Goal: Participate in discussion: Engage in conversation with other users on a specific topic

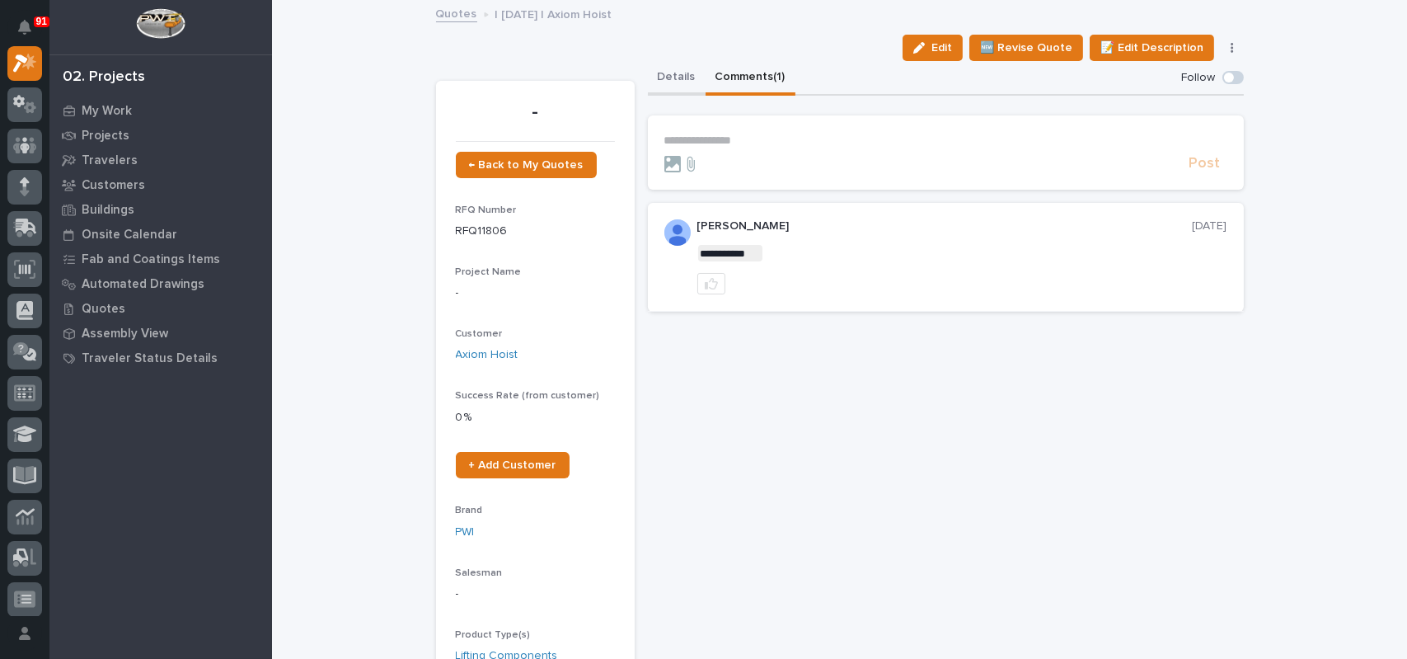
click at [675, 82] on button "Details" at bounding box center [677, 78] width 58 height 35
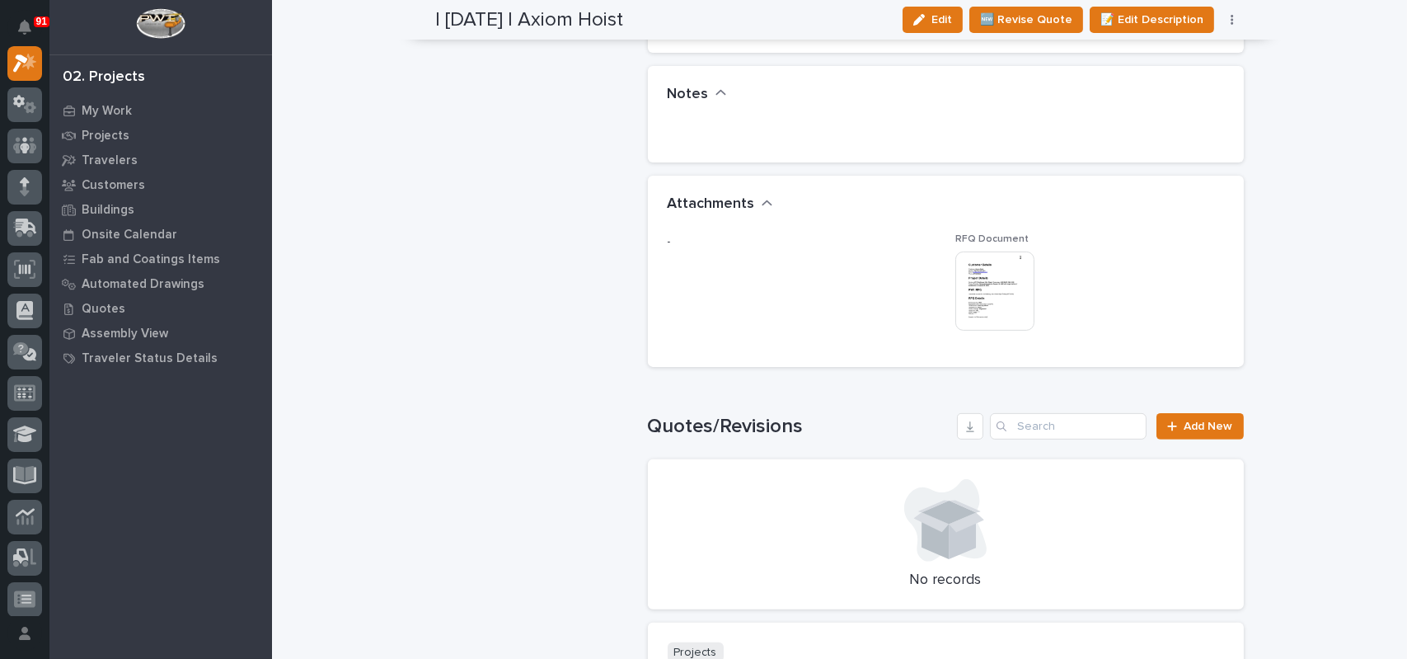
scroll to position [1154, 0]
click at [1000, 284] on img at bounding box center [994, 288] width 79 height 79
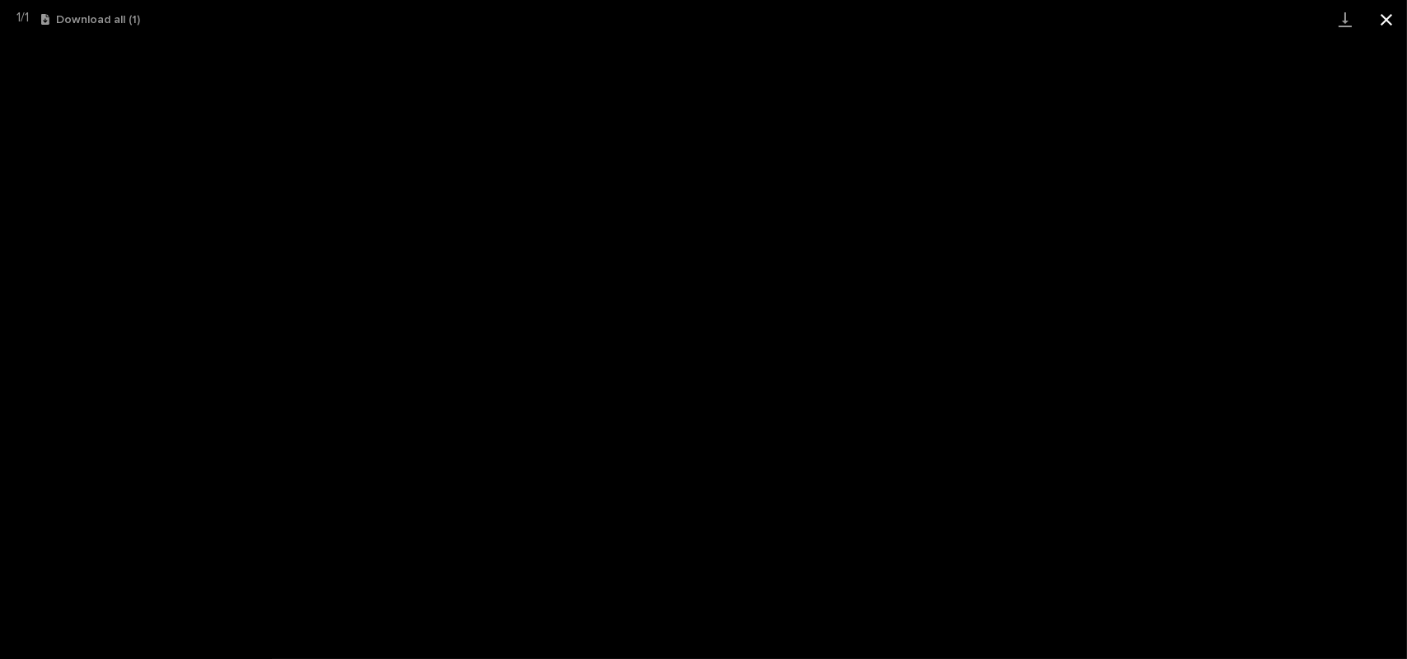
click at [1405, 12] on button "Close gallery" at bounding box center [1386, 19] width 41 height 39
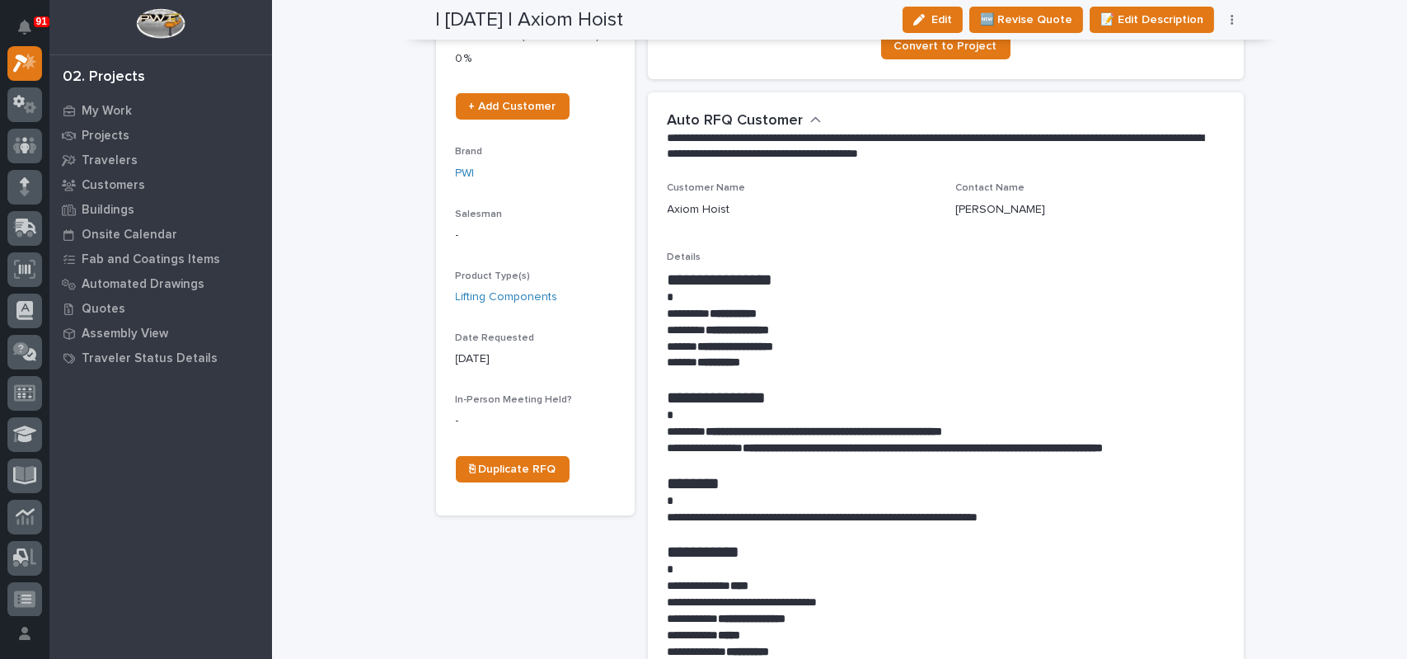
scroll to position [0, 0]
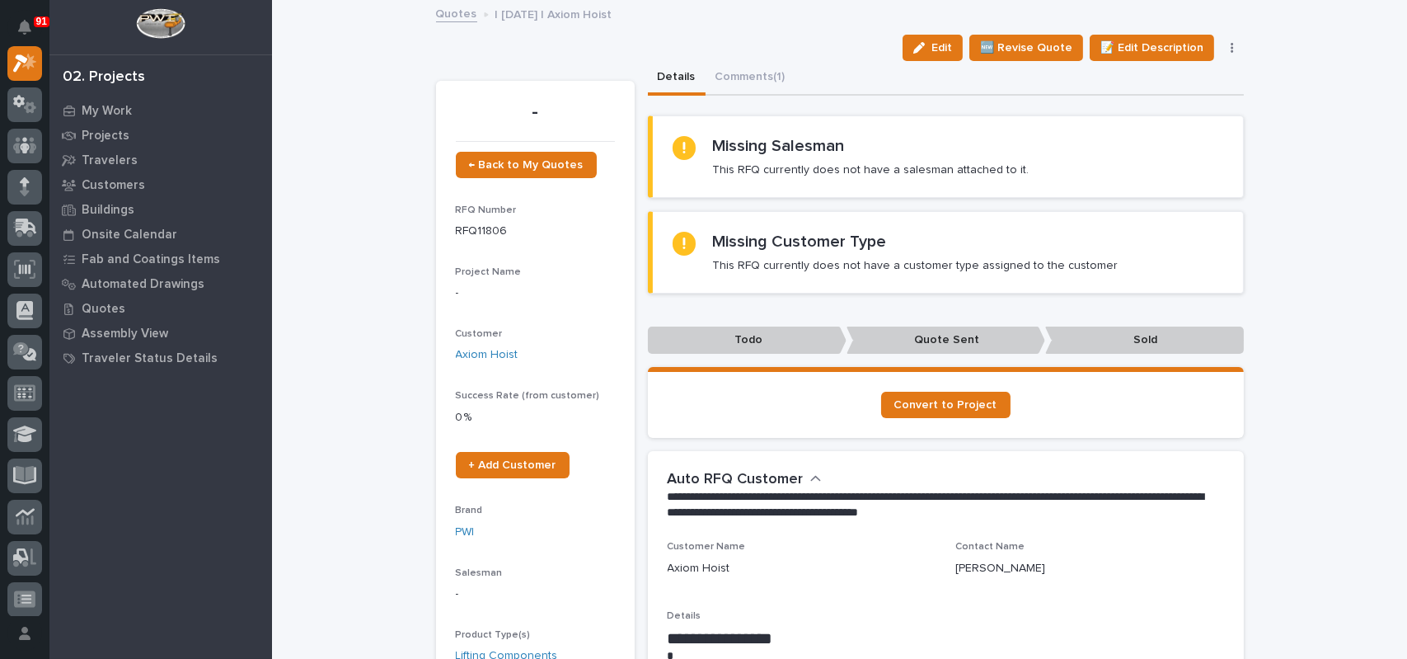
click at [722, 59] on div "Edit 🆕 Revise Quote 📝 Edit Description 📞 Edit Contact Info ✋ Assign/Claim Delet…" at bounding box center [840, 48] width 808 height 26
click at [721, 68] on button "Comments (1)" at bounding box center [751, 78] width 90 height 35
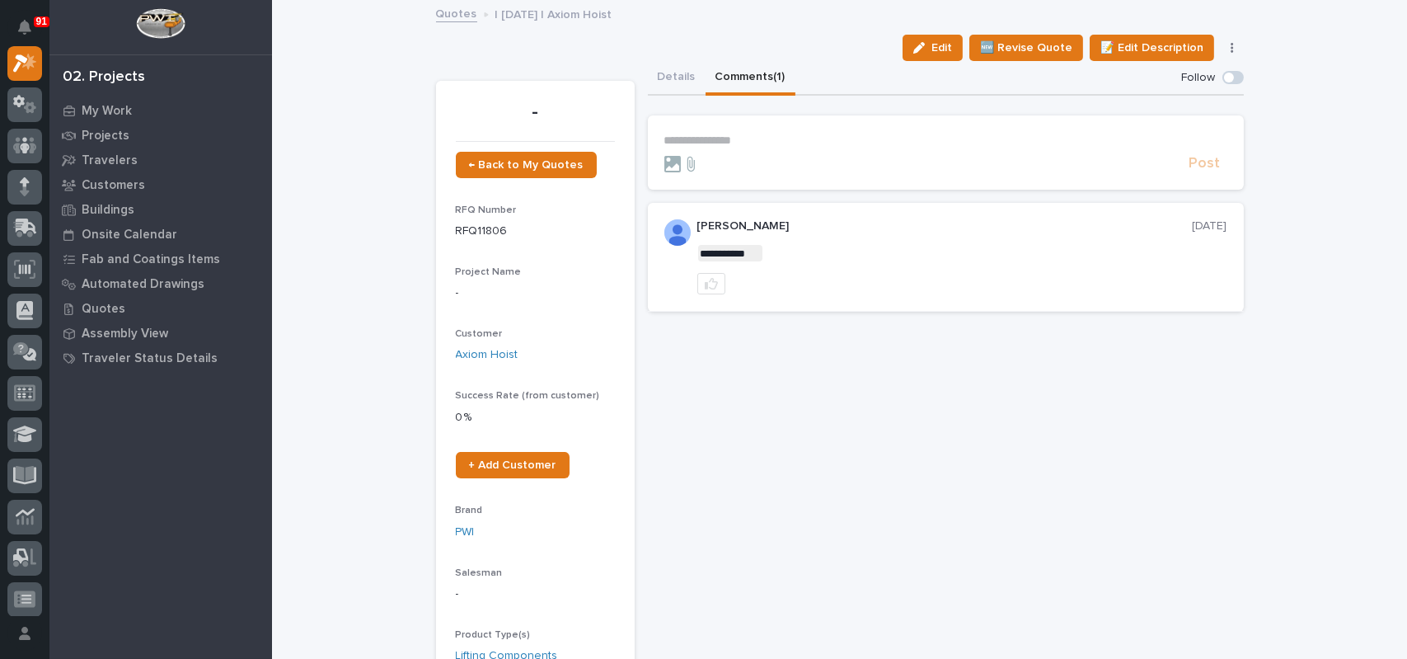
click at [747, 138] on p "**********" at bounding box center [945, 141] width 563 height 14
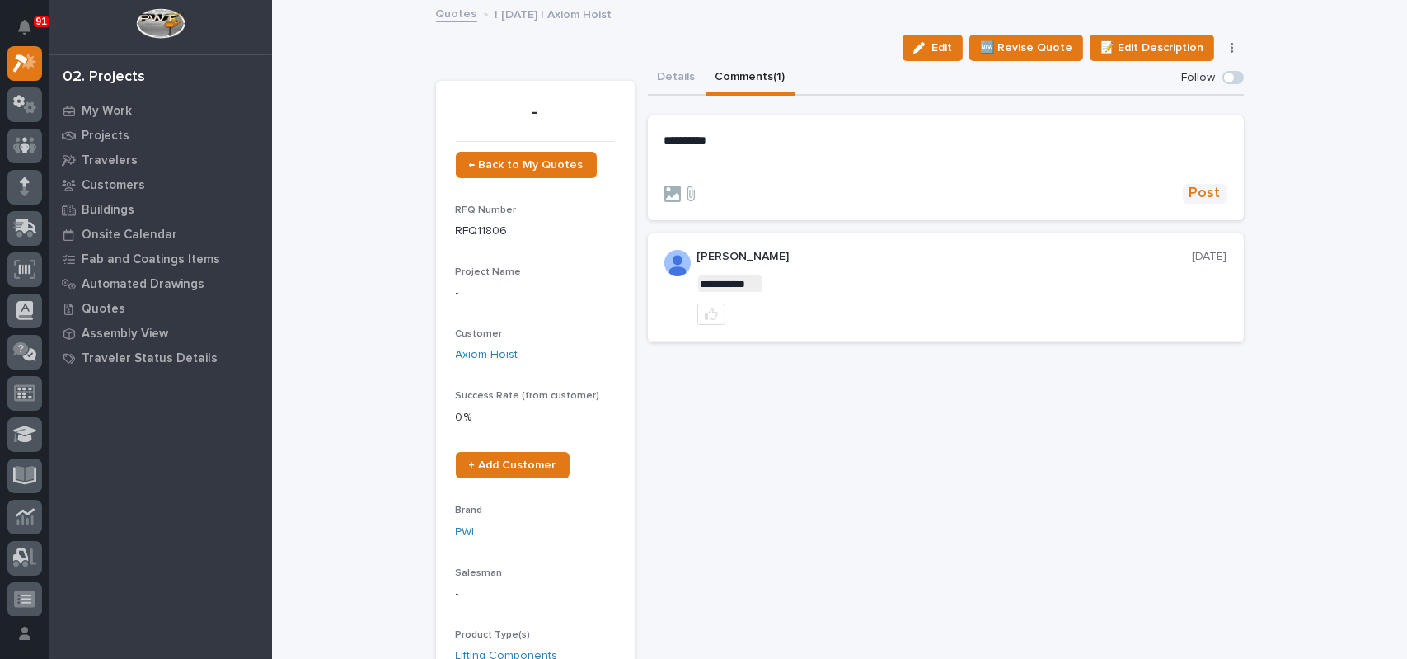
click at [1204, 190] on span "Post" at bounding box center [1204, 193] width 31 height 19
